Goal: Task Accomplishment & Management: Complete application form

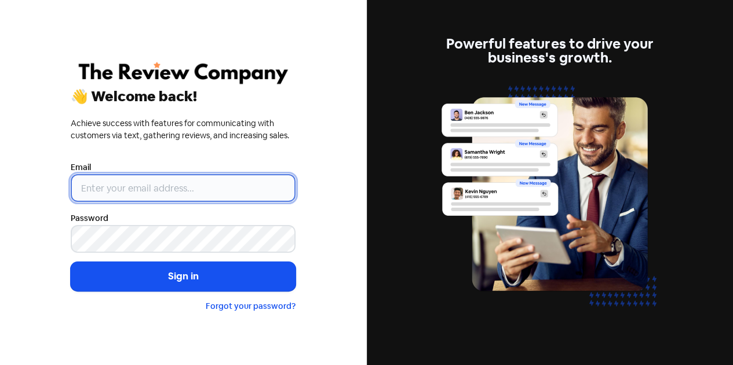
click at [231, 186] on input "email" at bounding box center [183, 188] width 225 height 28
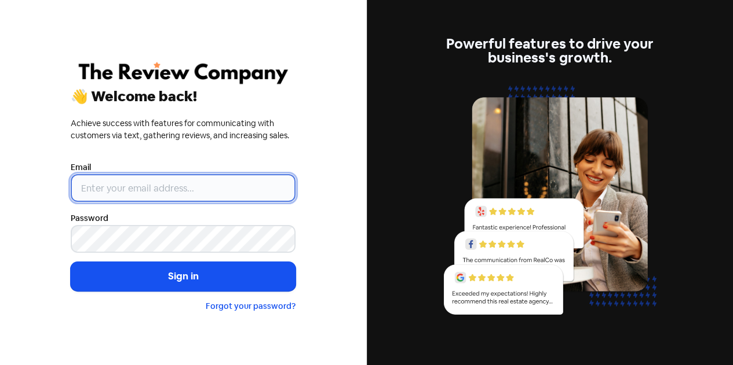
type input "[EMAIL_ADDRESS][DOMAIN_NAME]"
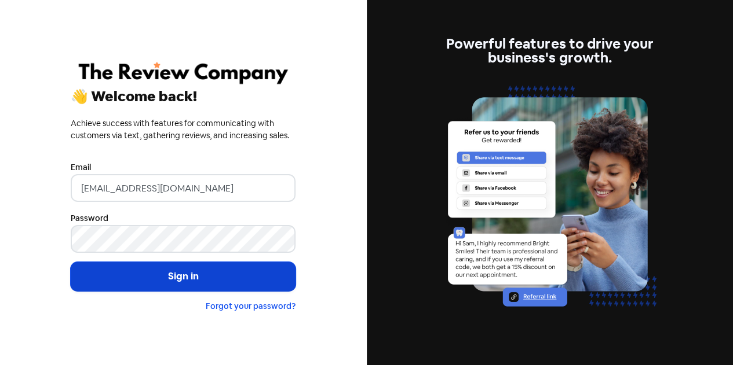
click at [206, 274] on button "Sign in" at bounding box center [183, 276] width 225 height 29
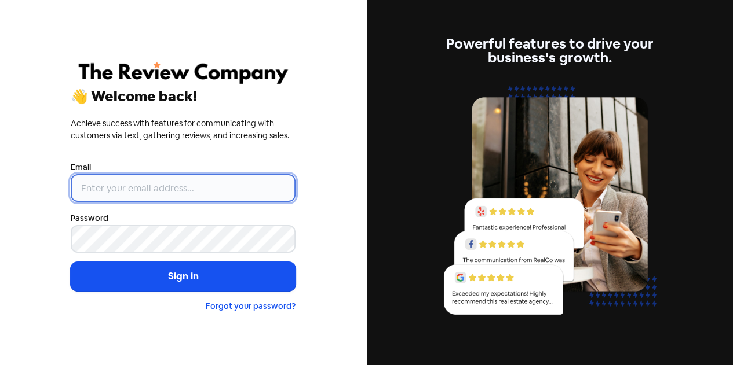
click at [177, 191] on input "email" at bounding box center [183, 188] width 225 height 28
type input "[EMAIL_ADDRESS][DOMAIN_NAME]"
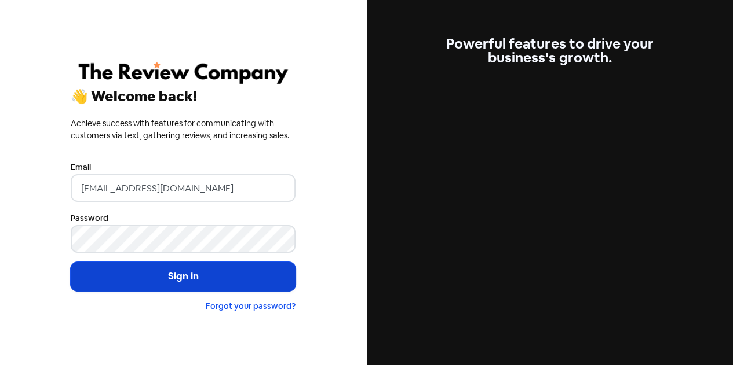
click at [156, 278] on button "Sign in" at bounding box center [183, 276] width 225 height 29
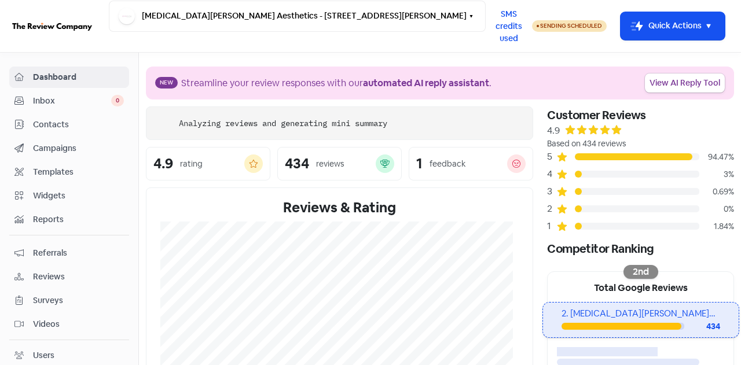
click at [67, 124] on span "Contacts" at bounding box center [78, 125] width 91 height 12
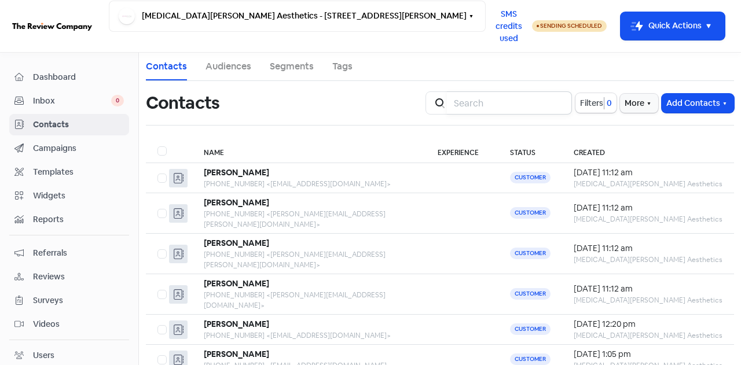
click at [481, 98] on input "search" at bounding box center [509, 103] width 125 height 23
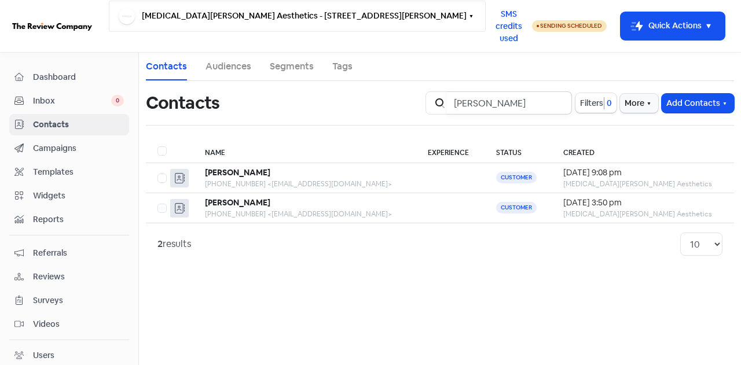
type input "sophie"
click at [53, 74] on span "Dashboard" at bounding box center [78, 77] width 91 height 12
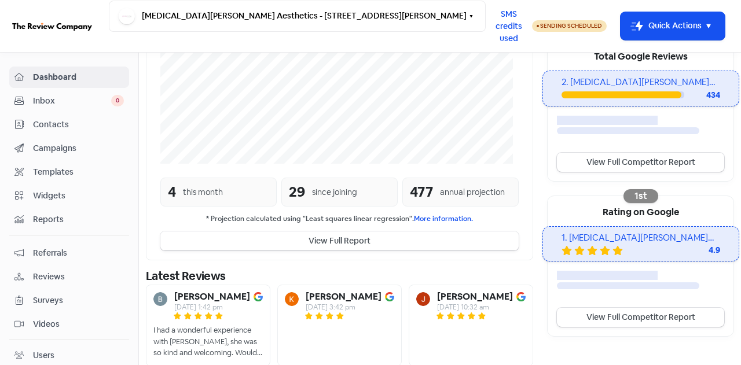
scroll to position [277, 0]
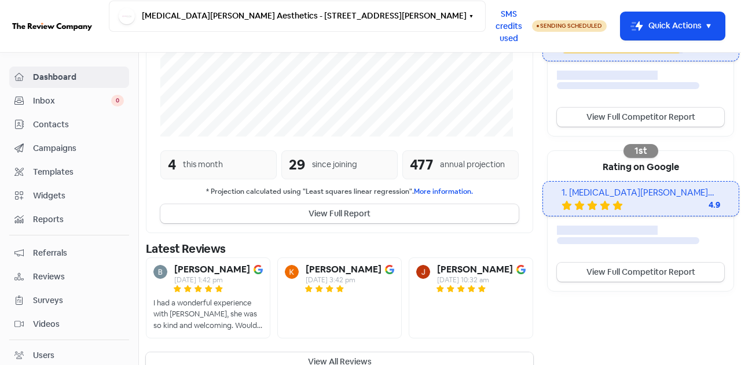
click at [352, 353] on button "View All Reviews" at bounding box center [339, 362] width 387 height 19
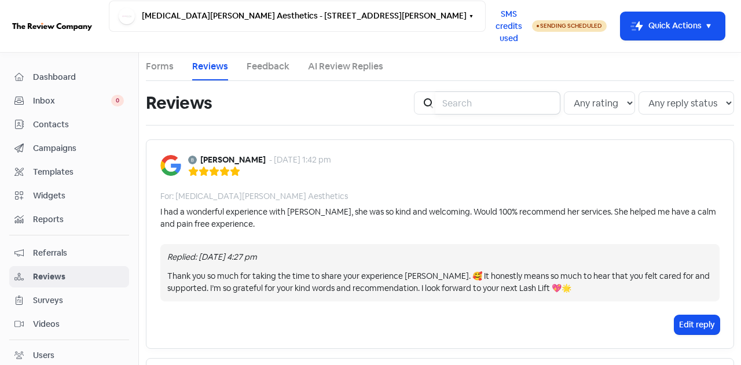
click at [436, 100] on input "search" at bounding box center [498, 103] width 125 height 23
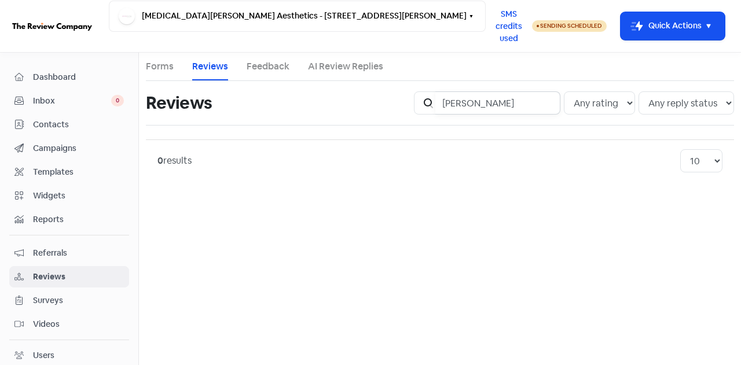
drag, startPoint x: 490, startPoint y: 104, endPoint x: 420, endPoint y: 105, distance: 69.5
click at [420, 105] on div "Icon For Search leeanne" at bounding box center [487, 103] width 147 height 23
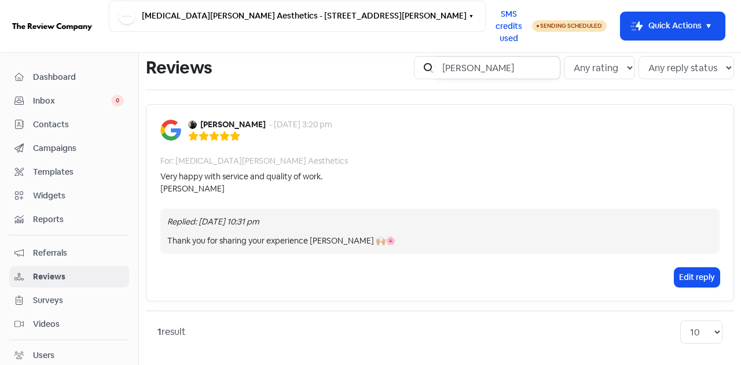
scroll to position [36, 0]
drag, startPoint x: 476, startPoint y: 65, endPoint x: 419, endPoint y: 68, distance: 56.8
click at [422, 65] on div "Icon For Search moriarty" at bounding box center [487, 67] width 147 height 23
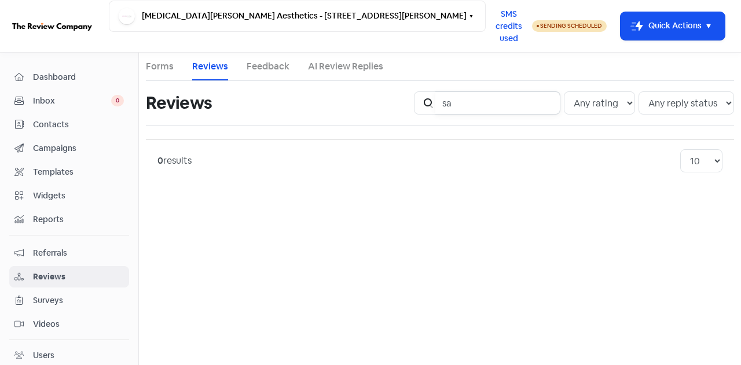
type input "s"
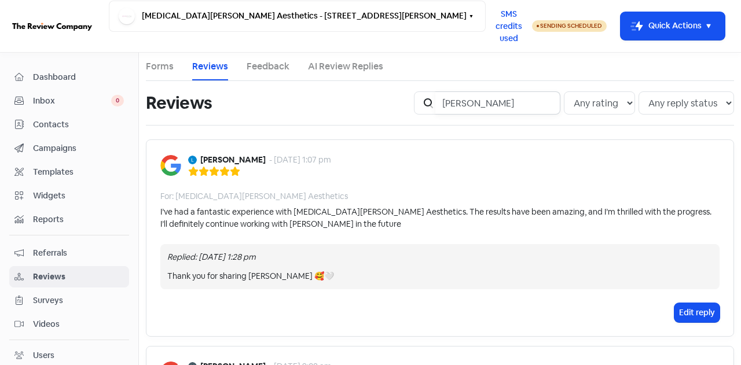
drag, startPoint x: 482, startPoint y: 105, endPoint x: 409, endPoint y: 104, distance: 73.0
click at [409, 104] on div "Icon For Search morel Any rating 5 star 4 star 3 star 2 star 1 star Any reply s…" at bounding box center [574, 103] width 334 height 37
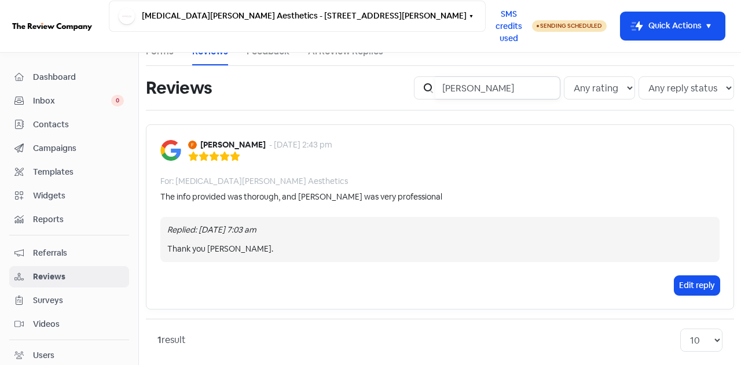
scroll to position [23, 0]
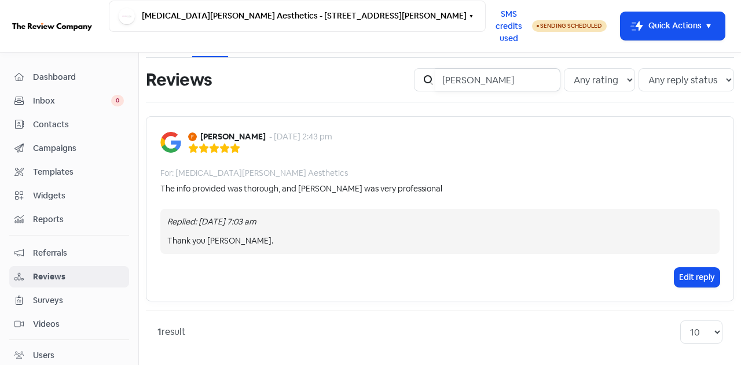
drag, startPoint x: 449, startPoint y: 84, endPoint x: 426, endPoint y: 87, distance: 22.8
click at [426, 87] on div "Icon For Search fiona" at bounding box center [487, 79] width 147 height 23
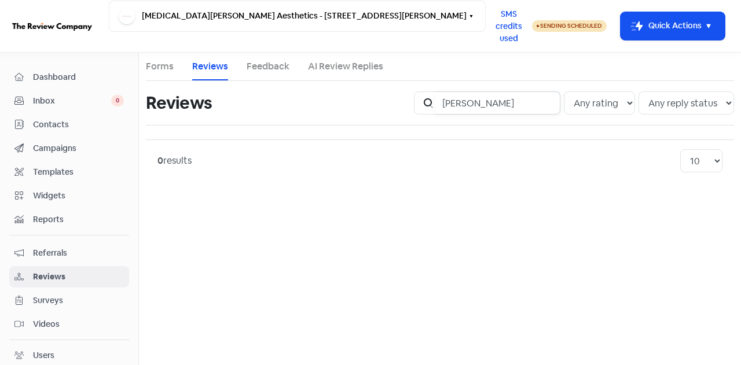
drag, startPoint x: 500, startPoint y: 107, endPoint x: 441, endPoint y: 105, distance: 59.1
click at [441, 106] on input "maxwell" at bounding box center [498, 103] width 125 height 23
click at [441, 105] on input "maxwell" at bounding box center [498, 103] width 125 height 23
type input "l"
drag, startPoint x: 484, startPoint y: 100, endPoint x: 439, endPoint y: 103, distance: 45.3
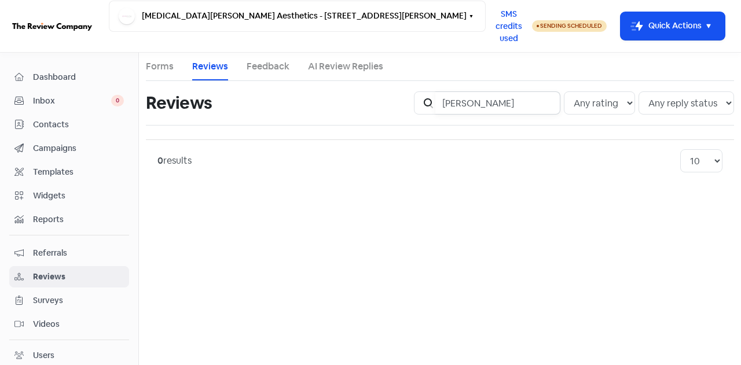
click at [439, 103] on div "Icon For Search judith" at bounding box center [487, 103] width 147 height 23
drag, startPoint x: 492, startPoint y: 104, endPoint x: 442, endPoint y: 98, distance: 50.7
click at [442, 98] on input "halliday" at bounding box center [498, 103] width 125 height 23
type input "silvi"
click at [52, 102] on span "Inbox" at bounding box center [72, 101] width 78 height 12
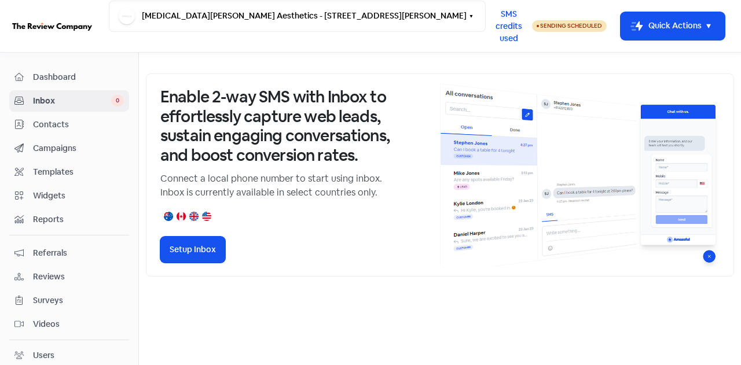
click at [63, 125] on span "Contacts" at bounding box center [78, 125] width 91 height 12
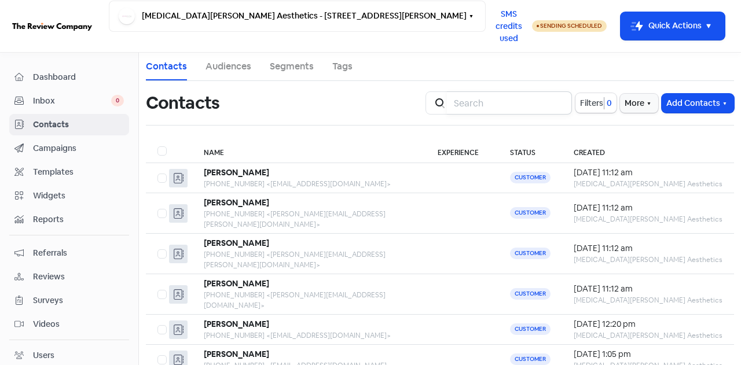
click at [499, 105] on input "search" at bounding box center [509, 103] width 125 height 23
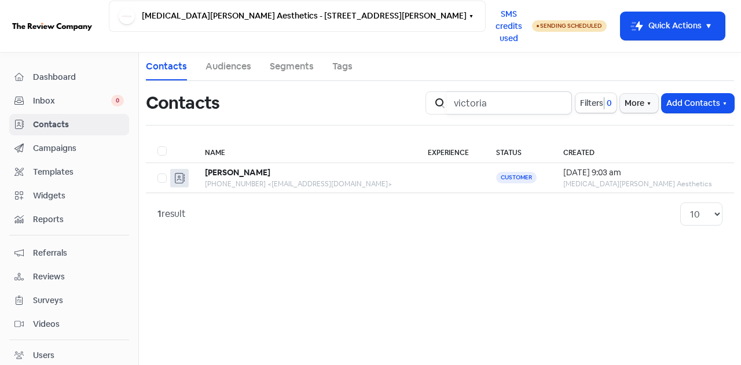
drag, startPoint x: 488, startPoint y: 104, endPoint x: 447, endPoint y: 109, distance: 40.8
click at [448, 108] on div "Icon For Search victoria" at bounding box center [499, 103] width 147 height 23
type input "sophie"
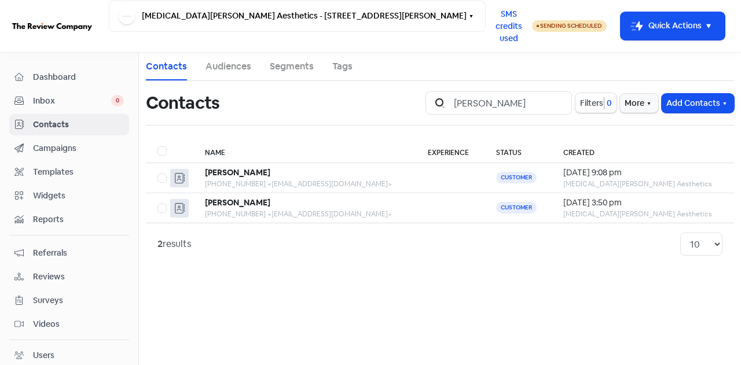
drag, startPoint x: 697, startPoint y: 106, endPoint x: 673, endPoint y: 45, distance: 65.5
click at [680, 53] on div "Contacts Audiences Segments Tags Contacts Icon For Search sophie Filters 0 More…" at bounding box center [440, 159] width 602 height 213
click at [661, 30] on button "Icon For Thunder-move Quick Actions" at bounding box center [673, 26] width 104 height 28
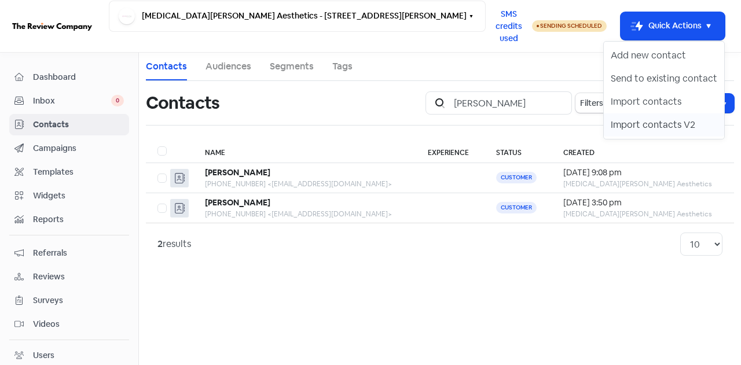
click at [625, 128] on button "Import contacts V2" at bounding box center [664, 125] width 120 height 23
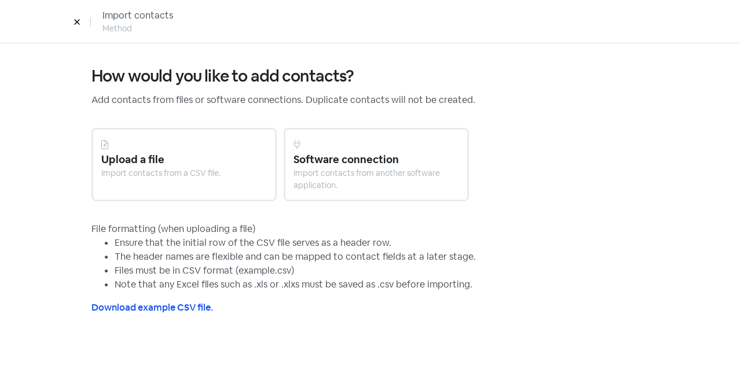
click at [199, 177] on div "Import contacts from a CSV file." at bounding box center [184, 173] width 166 height 12
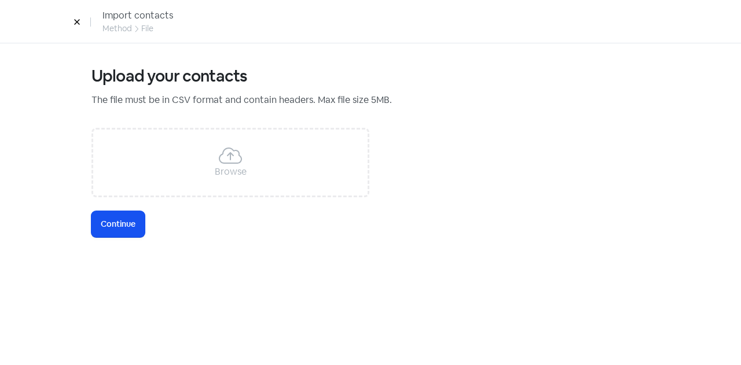
click at [215, 170] on div "Browse" at bounding box center [231, 172] width 32 height 14
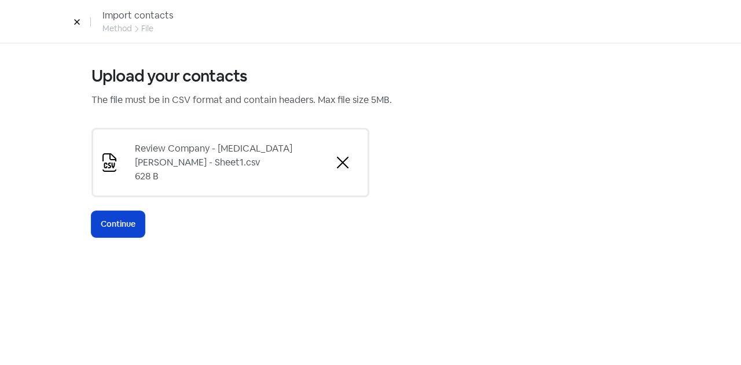
click at [111, 221] on span "Continue" at bounding box center [118, 224] width 35 height 12
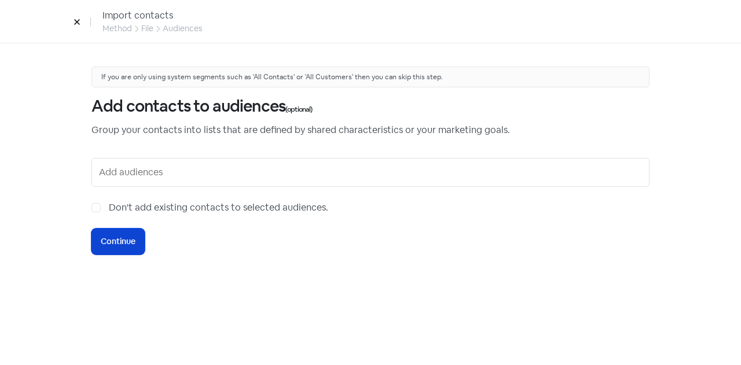
click at [118, 238] on span "Continue" at bounding box center [118, 242] width 35 height 12
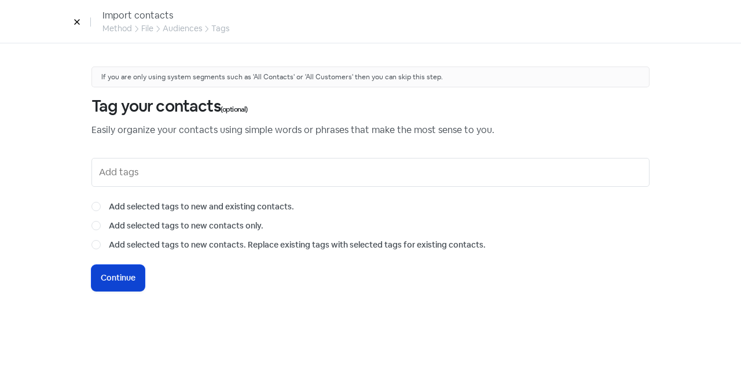
click at [112, 277] on span "Continue" at bounding box center [118, 278] width 35 height 12
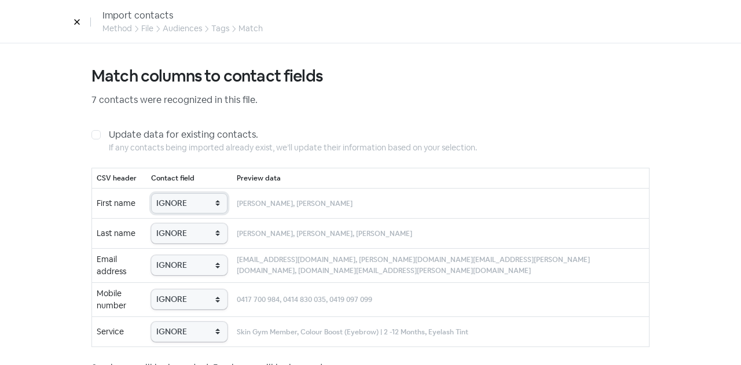
click at [188, 197] on select "IGNORE First name Last name Mobile number Email address Contact status Service" at bounding box center [189, 203] width 76 height 20
select select "first_name"
click at [167, 193] on select "IGNORE First name Last name Mobile number Email address Contact status Service" at bounding box center [189, 203] width 76 height 20
click at [188, 232] on select "IGNORE First name Last name Mobile number Email address Contact status Service" at bounding box center [189, 234] width 76 height 20
select select "last_name"
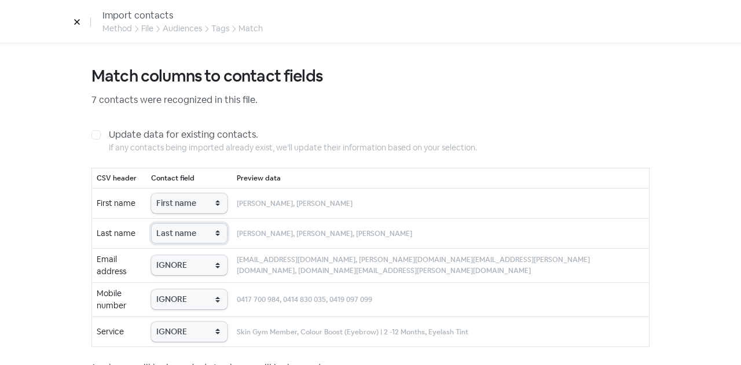
click at [167, 224] on select "IGNORE First name Last name Mobile number Email address Contact status Service" at bounding box center [189, 234] width 76 height 20
click at [198, 264] on select "IGNORE First name Last name Mobile number Email address Contact status Service" at bounding box center [189, 265] width 76 height 20
select select "email"
click at [167, 255] on select "IGNORE First name Last name Mobile number Email address Contact status Service" at bounding box center [189, 265] width 76 height 20
click at [171, 296] on select "IGNORE First name Last name Mobile number Email address Contact status Service" at bounding box center [189, 300] width 76 height 20
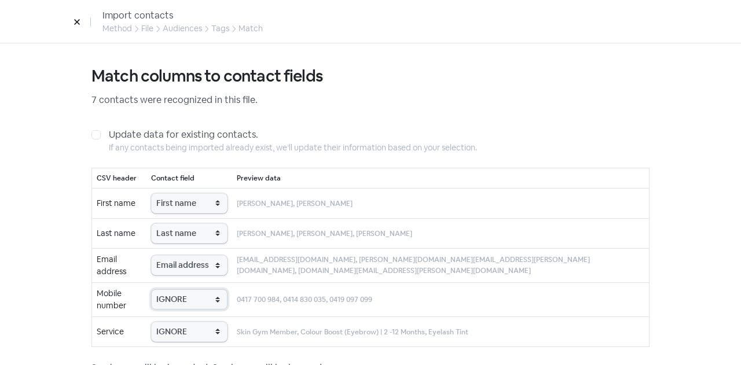
select select "phone"
click at [167, 290] on select "IGNORE First name Last name Mobile number Email address Contact status Service" at bounding box center [189, 300] width 76 height 20
click at [183, 324] on select "IGNORE First name Last name Mobile number Email address Contact status Service" at bounding box center [189, 332] width 76 height 20
select select "service"
click at [167, 322] on select "IGNORE First name Last name Mobile number Email address Contact status Service" at bounding box center [189, 332] width 76 height 20
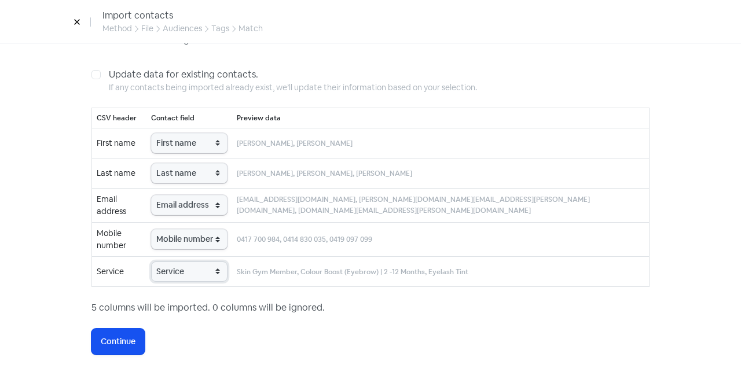
scroll to position [61, 0]
click at [114, 335] on span "Continue" at bounding box center [118, 341] width 35 height 12
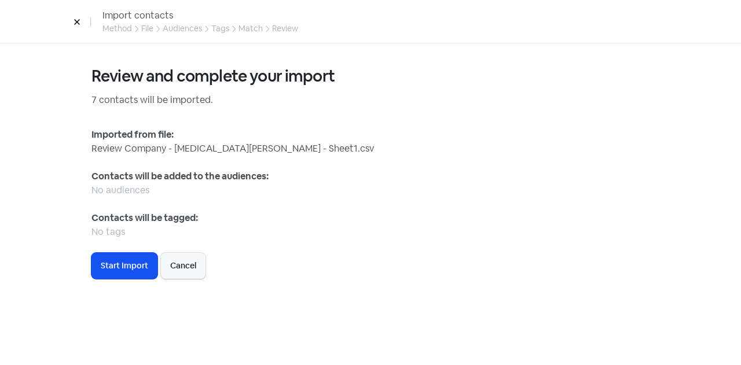
scroll to position [0, 0]
click at [120, 263] on span "Start Import" at bounding box center [124, 266] width 47 height 12
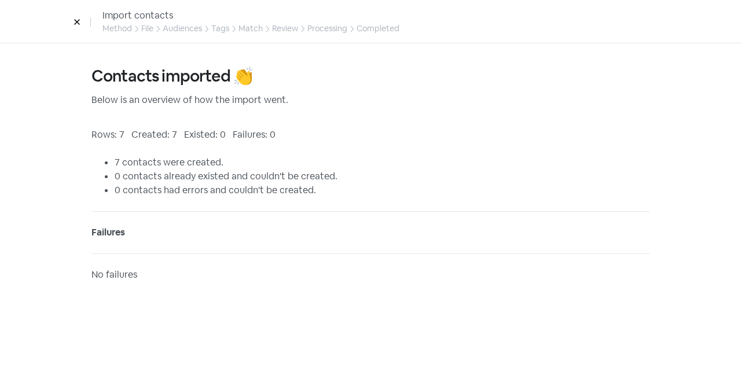
click at [75, 21] on icon at bounding box center [76, 22] width 5 height 5
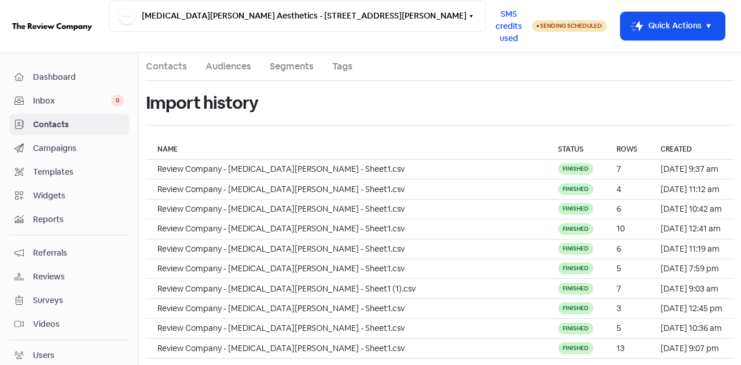
click at [45, 127] on span "Contacts" at bounding box center [78, 125] width 91 height 12
